Goal: Task Accomplishment & Management: Manage account settings

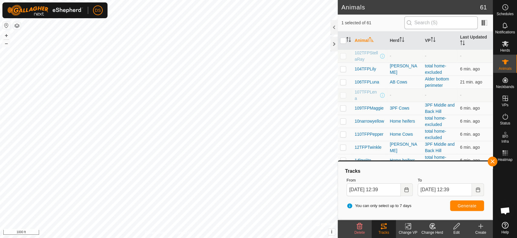
scroll to position [1159, 0]
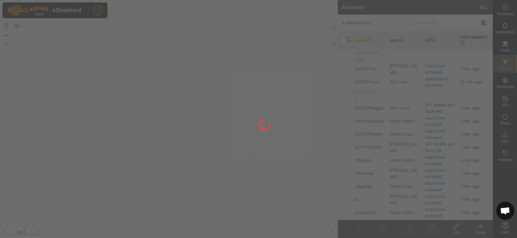
scroll to position [1159, 0]
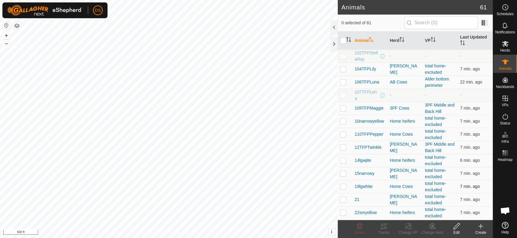
click at [461, 191] on div "Animals 61 0 selected of 61 Animal Herd VP Last Updated 102TFPStellaRay - - - 1…" at bounding box center [246, 119] width 493 height 238
click at [293, 237] on html "DS Schedules Notifications Herds Animals Neckbands VPs Status Infra Heatmap Hel…" at bounding box center [258, 119] width 517 height 238
checkbox input "true"
click at [409, 225] on icon at bounding box center [408, 226] width 4 height 4
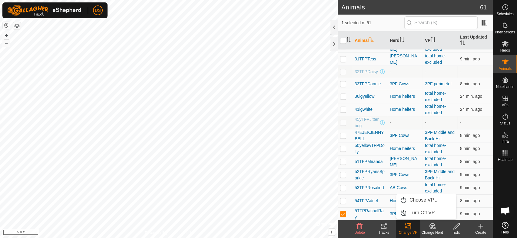
scroll to position [235, 0]
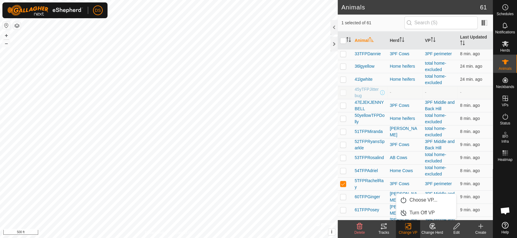
click at [407, 227] on icon at bounding box center [408, 226] width 4 height 4
click at [361, 179] on span "5TFPRachelRay" at bounding box center [370, 183] width 30 height 13
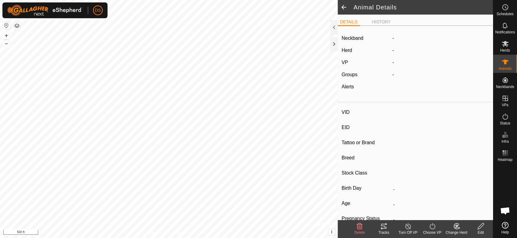
type input "5TFPRachelRay"
type input "-"
type input "TFP 01Y"
type input "Piedmontese"
type input "-"
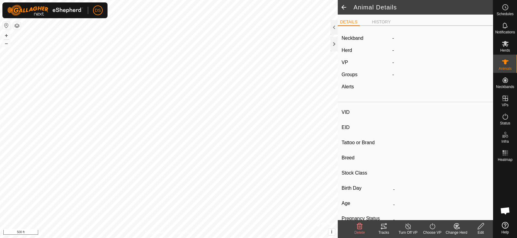
type input "07/2011"
type input "14 years 5 months"
type input "0 kg"
type input "-"
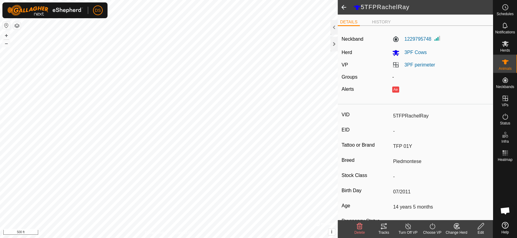
click at [430, 227] on icon at bounding box center [433, 225] width 8 height 7
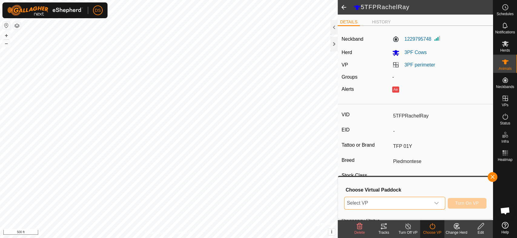
click at [372, 201] on span "Select VP" at bounding box center [387, 203] width 86 height 12
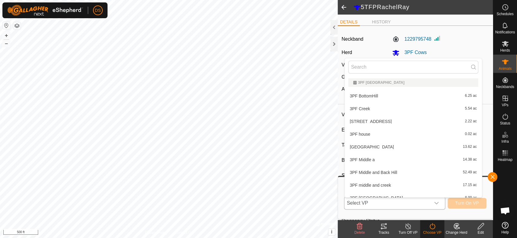
scroll to position [7, 0]
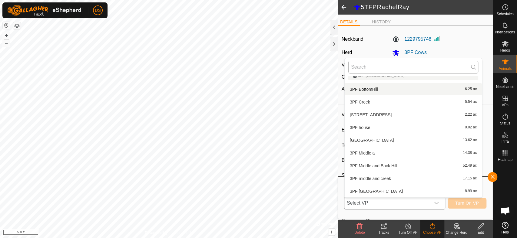
click at [363, 69] on input "text" at bounding box center [413, 67] width 130 height 13
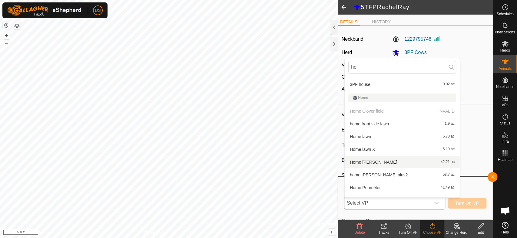
scroll to position [0, 0]
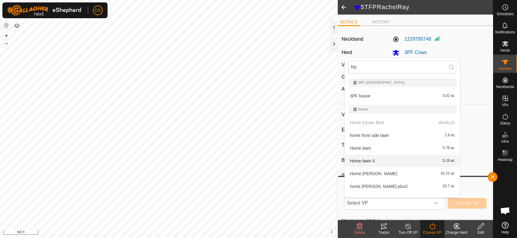
type input "ho"
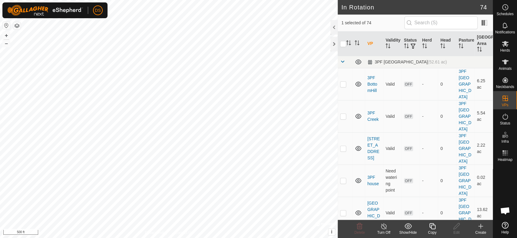
checkbox input "true"
checkbox input "false"
click at [505, 63] on icon at bounding box center [505, 61] width 7 height 5
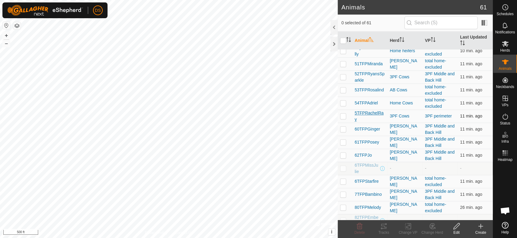
scroll to position [337, 0]
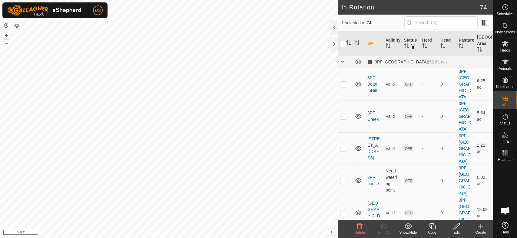
checkbox input "true"
checkbox input "false"
checkbox input "true"
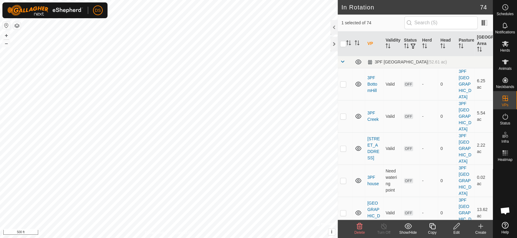
checkbox input "false"
checkbox input "true"
checkbox input "false"
checkbox input "true"
checkbox input "false"
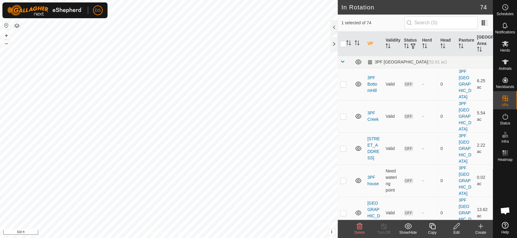
checkbox input "false"
checkbox input "true"
checkbox input "false"
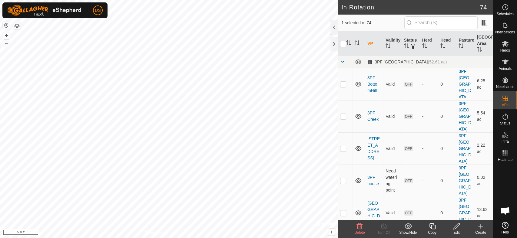
checkbox input "true"
checkbox input "false"
checkbox input "true"
checkbox input "false"
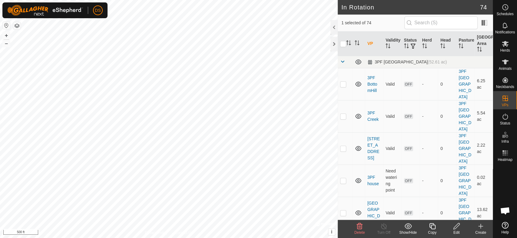
checkbox input "false"
checkbox input "true"
checkbox input "false"
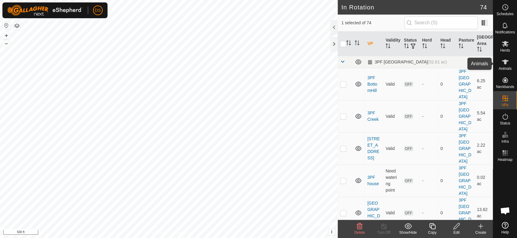
click at [502, 65] on icon at bounding box center [505, 61] width 7 height 7
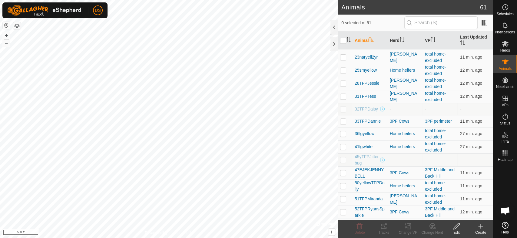
scroll to position [202, 0]
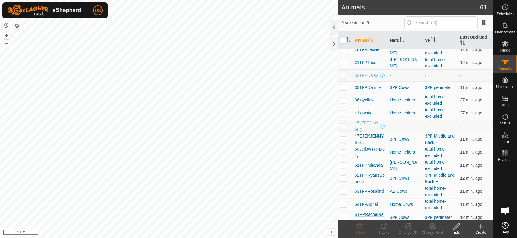
click at [366, 213] on span "5TFPRachelRay" at bounding box center [370, 217] width 30 height 13
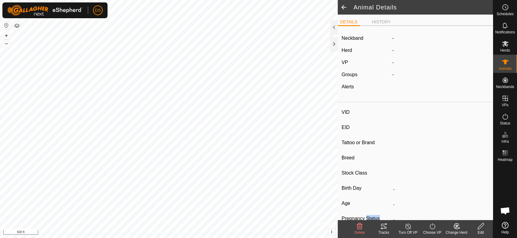
click at [366, 213] on div "VID EID Tattoo or Brand Breed Stock Class Birth Day - Age - Pregnancy Status - …" at bounding box center [415, 190] width 155 height 171
type input "5TFPRachelRay"
type input "-"
type input "TFP 01Y"
type input "Piedmontese"
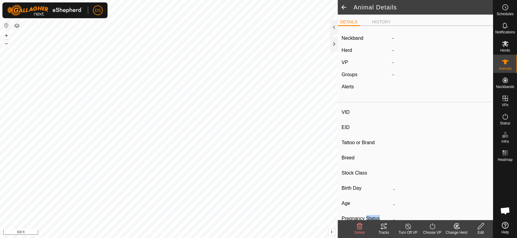
type input "-"
type input "07/2011"
type input "14 years 5 months"
type input "0 kg"
type input "-"
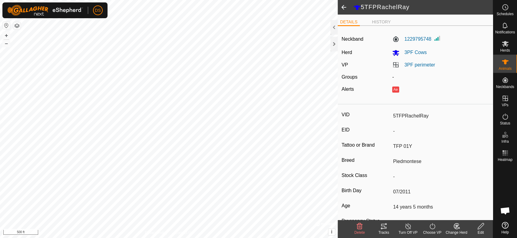
click at [430, 226] on icon at bounding box center [433, 225] width 8 height 7
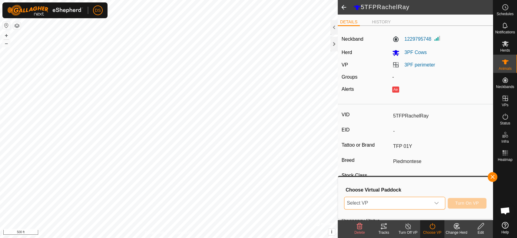
click at [369, 201] on span "Select VP" at bounding box center [387, 203] width 86 height 12
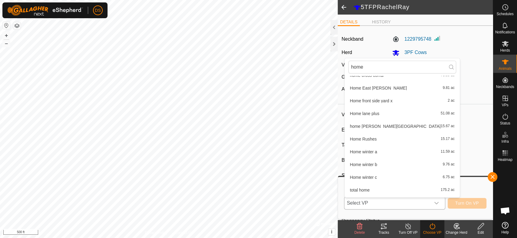
scroll to position [124, 0]
type input "home"
click at [371, 174] on li "Home winter c 6.75 ac" at bounding box center [402, 176] width 115 height 12
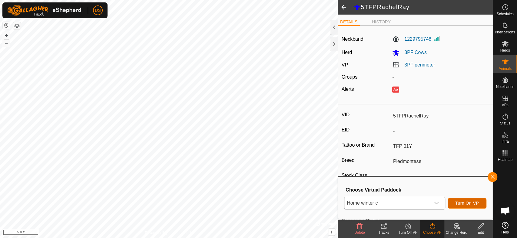
click at [463, 201] on span "Turn On VP" at bounding box center [467, 202] width 24 height 5
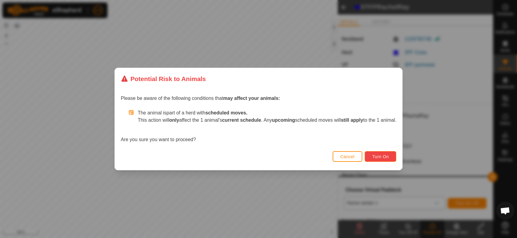
click at [388, 157] on span "Turn On" at bounding box center [380, 156] width 16 height 5
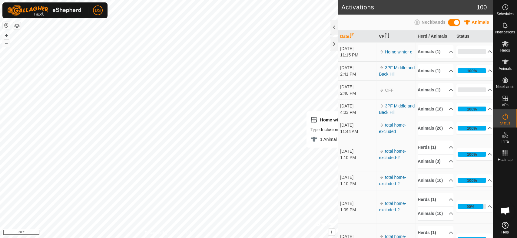
click at [350, 153] on div "Activations 100 Animals Neckbands Date VP Herd / Animals Status Oct 8, 2025 11:…" at bounding box center [246, 119] width 493 height 238
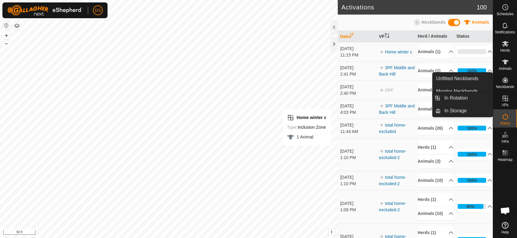
click at [503, 99] on icon at bounding box center [505, 98] width 7 height 7
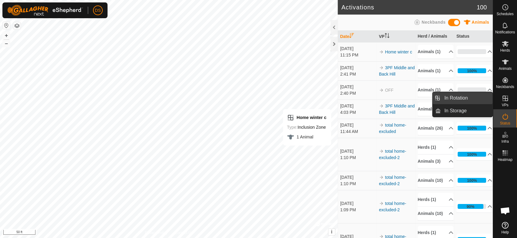
click at [473, 96] on link "In Rotation" at bounding box center [467, 98] width 52 height 12
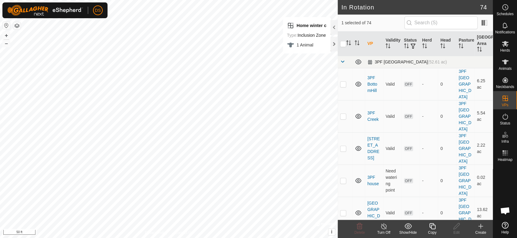
click at [342, 61] on span at bounding box center [342, 61] width 5 height 5
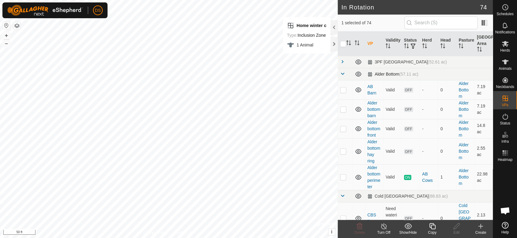
click at [342, 75] on span at bounding box center [342, 73] width 5 height 5
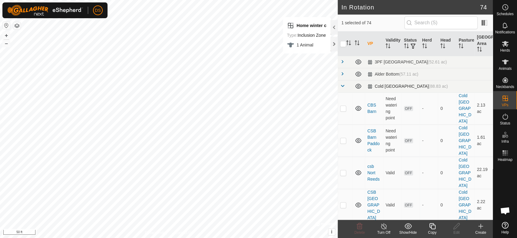
click at [343, 87] on span at bounding box center [342, 85] width 5 height 5
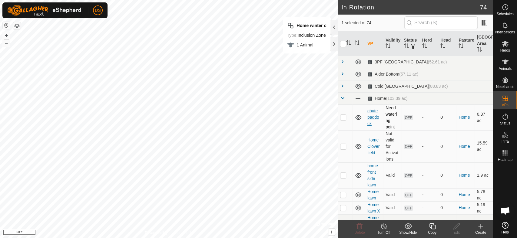
click at [377, 115] on link "chute paddock" at bounding box center [373, 117] width 12 height 18
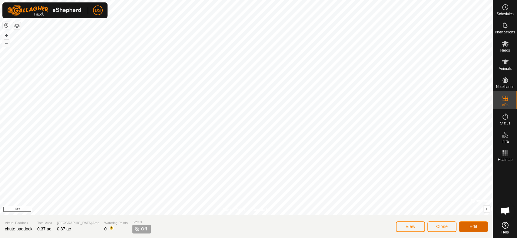
click at [477, 224] on span "Edit" at bounding box center [474, 226] width 8 height 5
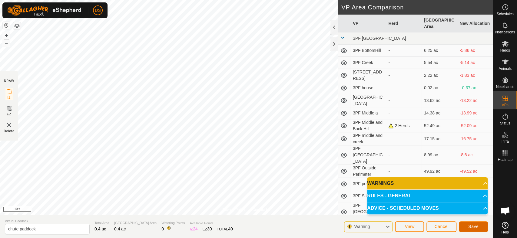
click at [470, 225] on span "Save" at bounding box center [473, 226] width 10 height 5
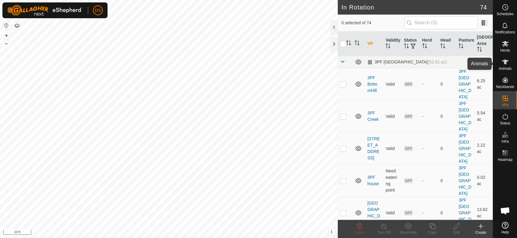
click at [504, 61] on icon at bounding box center [505, 61] width 7 height 5
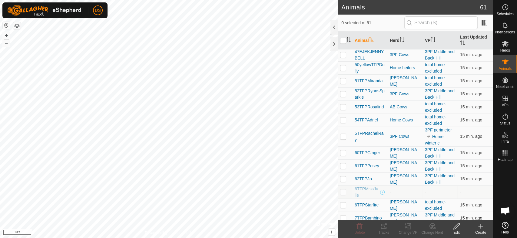
scroll to position [269, 0]
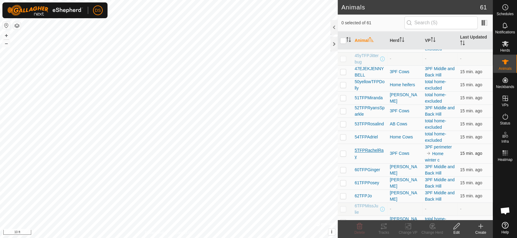
click at [365, 149] on span "5TFPRachelRay" at bounding box center [370, 153] width 30 height 13
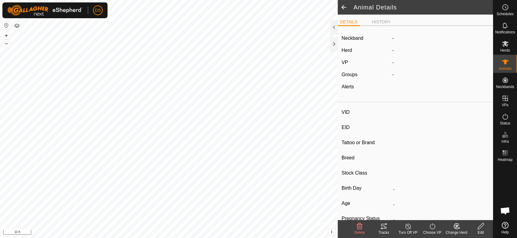
type input "5TFPRachelRay"
type input "-"
type input "TFP 01Y"
type input "Piedmontese"
type input "-"
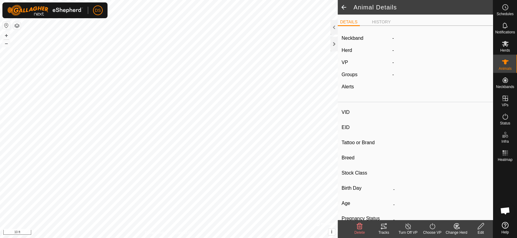
type input "07/2011"
type input "14 years 5 months"
type input "0 kg"
type input "-"
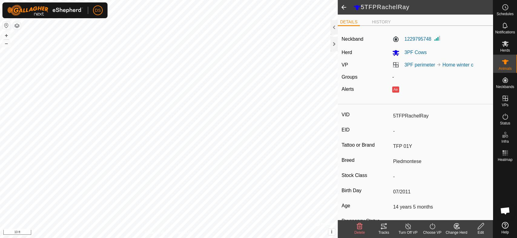
click at [431, 226] on icon at bounding box center [433, 225] width 8 height 7
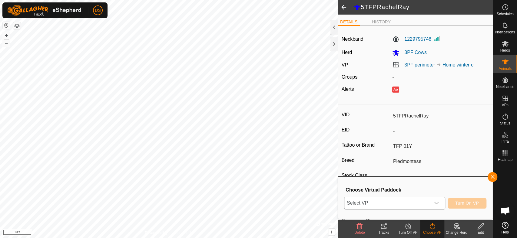
click at [435, 201] on icon "dropdown trigger" at bounding box center [436, 202] width 5 height 5
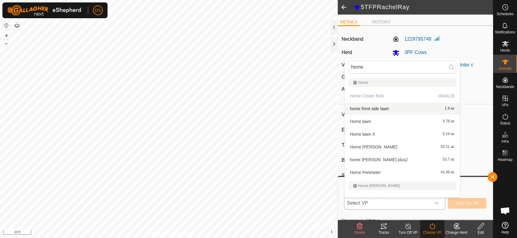
type input "home"
click at [359, 81] on div "Home" at bounding box center [402, 83] width 98 height 4
drag, startPoint x: 446, startPoint y: 105, endPoint x: 446, endPoint y: 111, distance: 6.1
click at [446, 111] on article "Neckband 1229795748 Herd 3PF Cows VP 3PF perimeter Home winter c Groups - Alert…" at bounding box center [415, 154] width 155 height 247
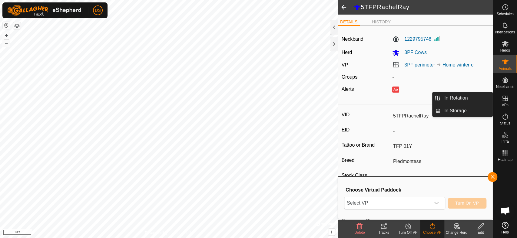
click at [504, 99] on icon at bounding box center [505, 98] width 7 height 7
click at [506, 100] on icon at bounding box center [505, 98] width 7 height 7
click at [475, 113] on link "In Storage" at bounding box center [467, 111] width 52 height 12
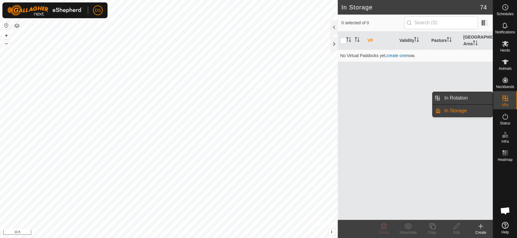
click at [461, 98] on link "In Rotation" at bounding box center [467, 98] width 52 height 12
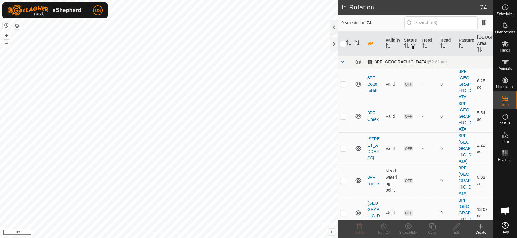
click at [341, 61] on span at bounding box center [342, 61] width 5 height 5
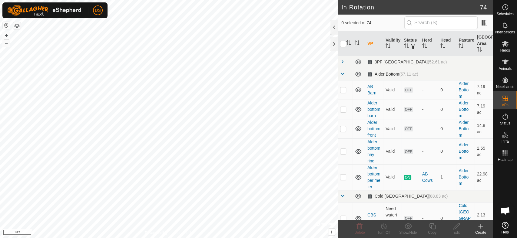
click at [344, 72] on span at bounding box center [342, 73] width 5 height 5
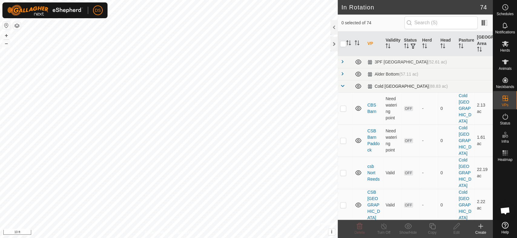
click at [343, 86] on span at bounding box center [342, 85] width 5 height 5
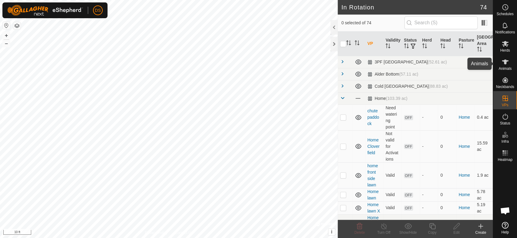
click at [505, 60] on icon at bounding box center [505, 61] width 7 height 5
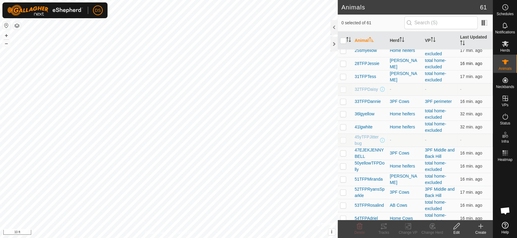
scroll to position [202, 0]
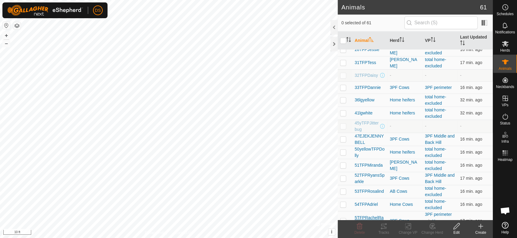
click at [376, 214] on span "5TFPRachelRay" at bounding box center [370, 220] width 30 height 13
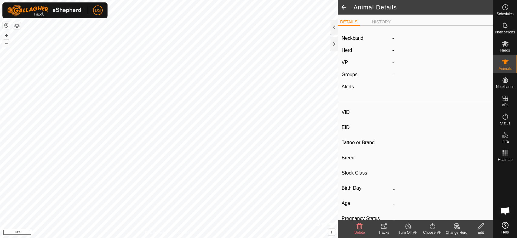
type input "5TFPRachelRay"
type input "-"
type input "TFP 01Y"
type input "Piedmontese"
type input "-"
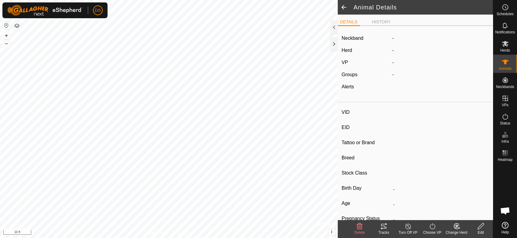
type input "07/2011"
type input "14 years 5 months"
type input "0 kg"
type input "-"
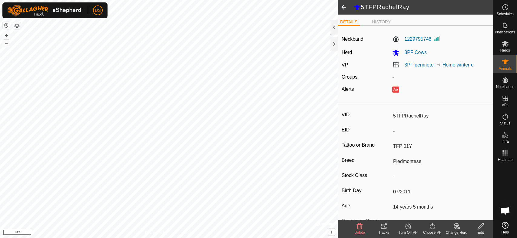
click at [431, 225] on icon at bounding box center [433, 225] width 8 height 7
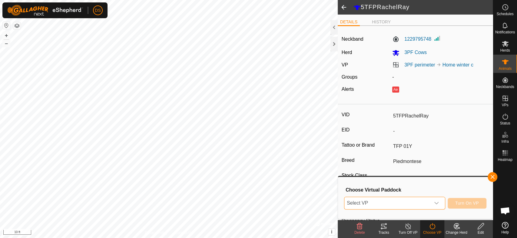
click at [384, 203] on span "Select VP" at bounding box center [387, 203] width 86 height 12
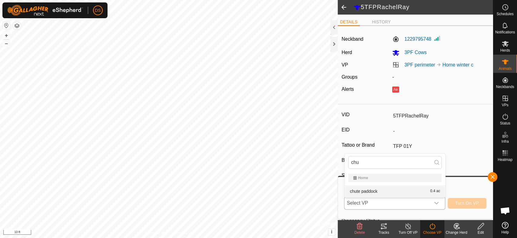
type input "chu"
click at [371, 189] on span "chute paddock" at bounding box center [364, 191] width 28 height 4
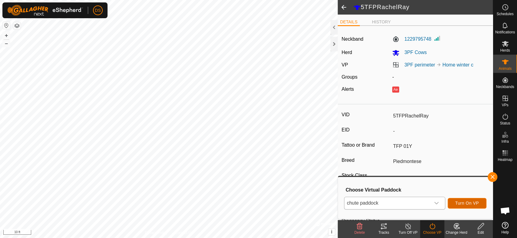
click at [464, 203] on span "Turn On VP" at bounding box center [467, 202] width 24 height 5
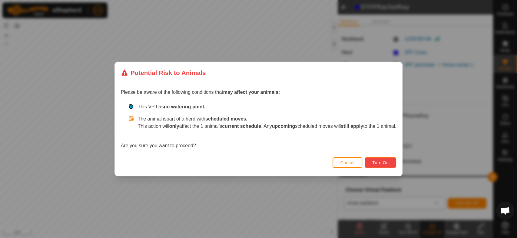
click at [380, 160] on span "Turn On" at bounding box center [380, 162] width 16 height 5
